Goal: Check status: Check status

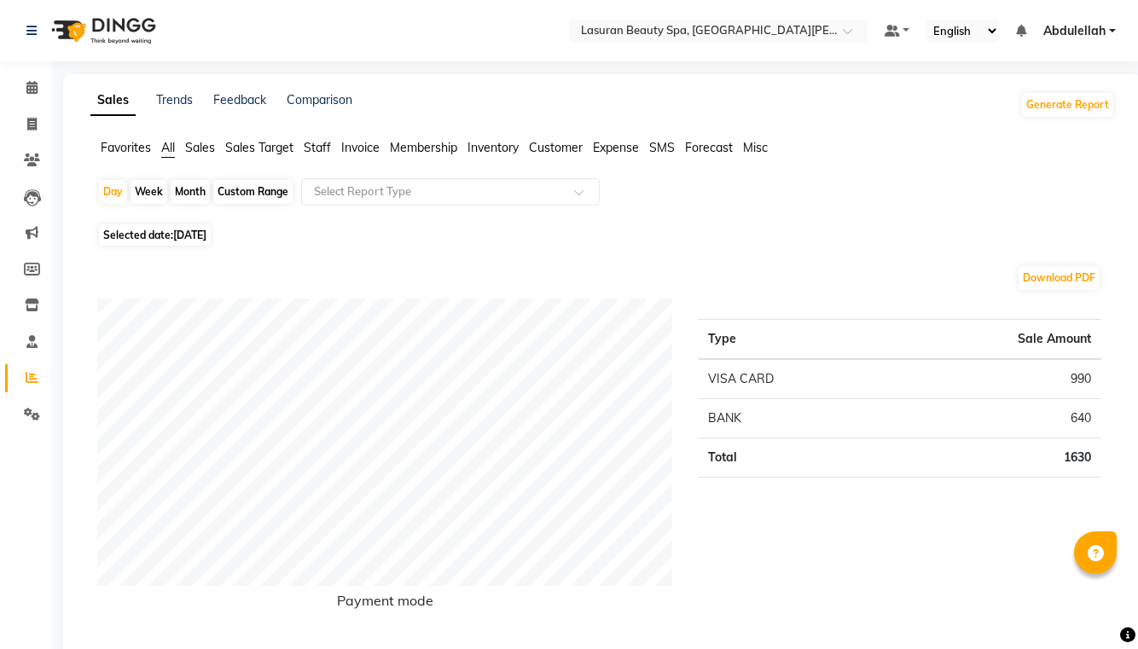
click at [160, 231] on span "Selected date: [DATE]" at bounding box center [155, 234] width 112 height 21
select select "9"
select select "2025"
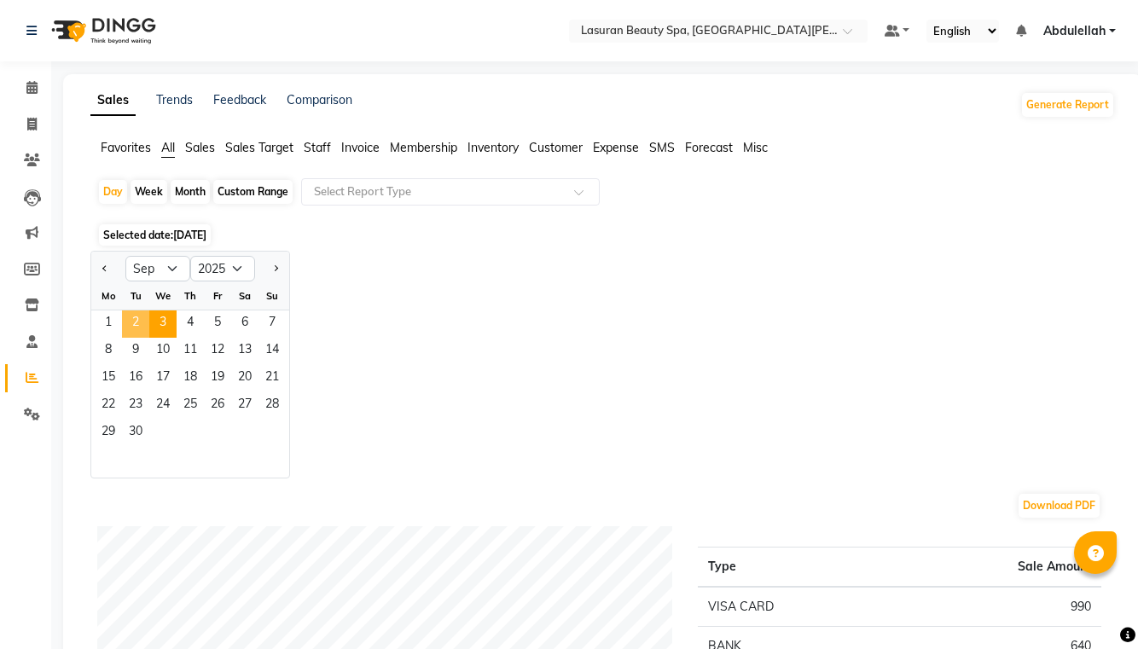
click at [139, 324] on span "2" at bounding box center [135, 324] width 27 height 27
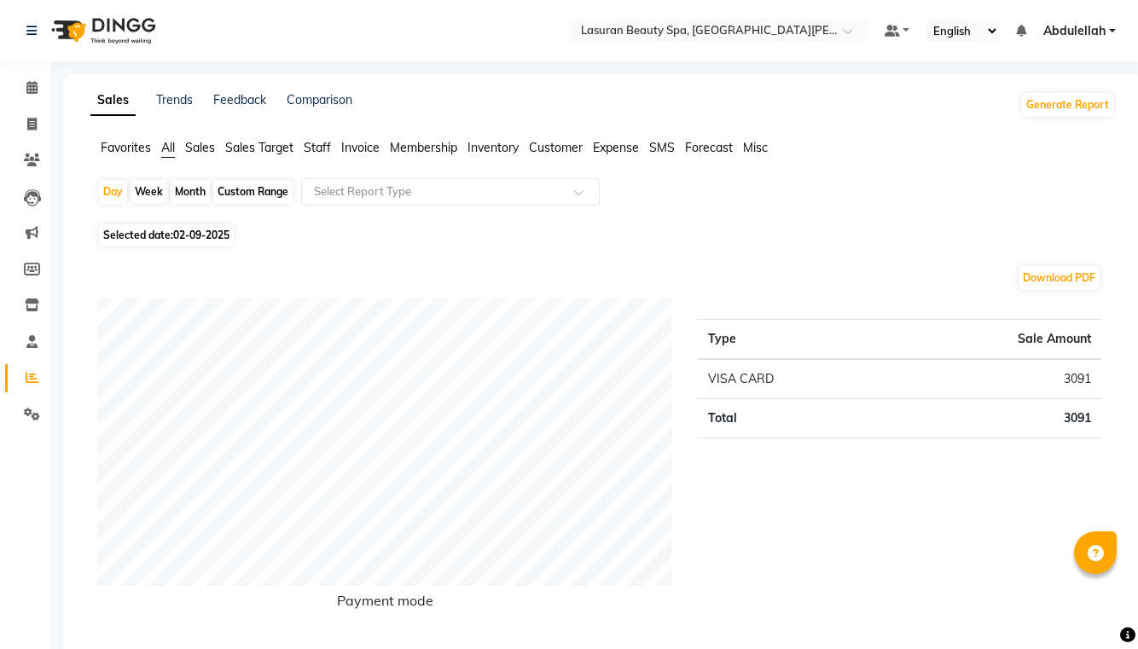
click at [153, 241] on span "Selected date: [DATE]" at bounding box center [166, 234] width 135 height 21
select select "9"
select select "2025"
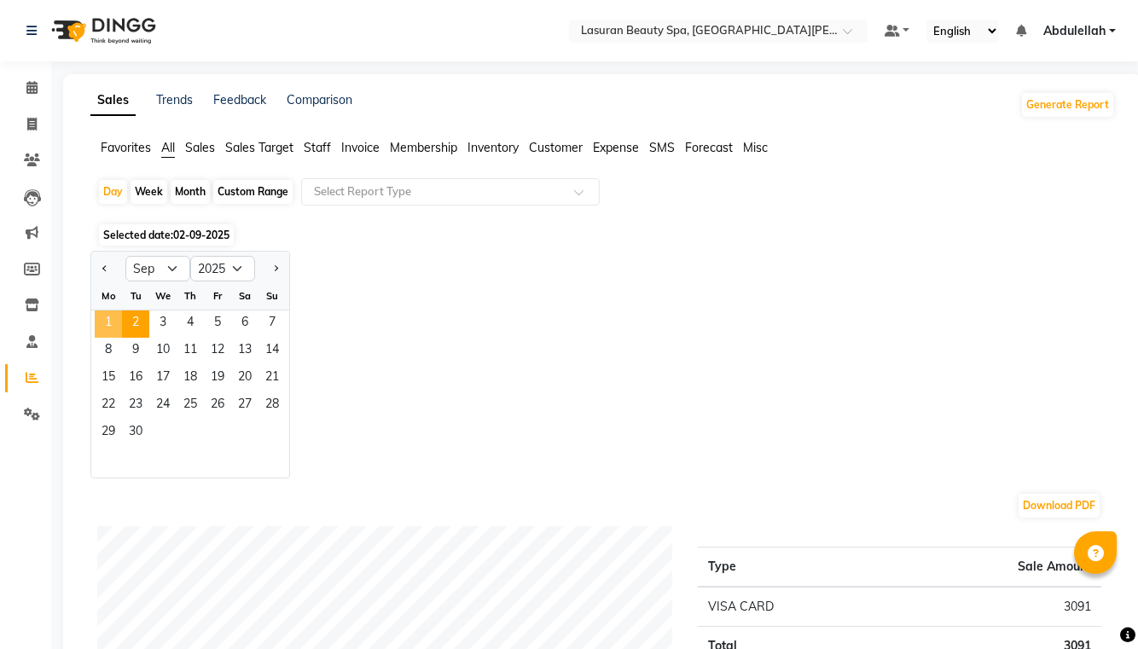
click at [110, 318] on span "1" at bounding box center [108, 324] width 27 height 27
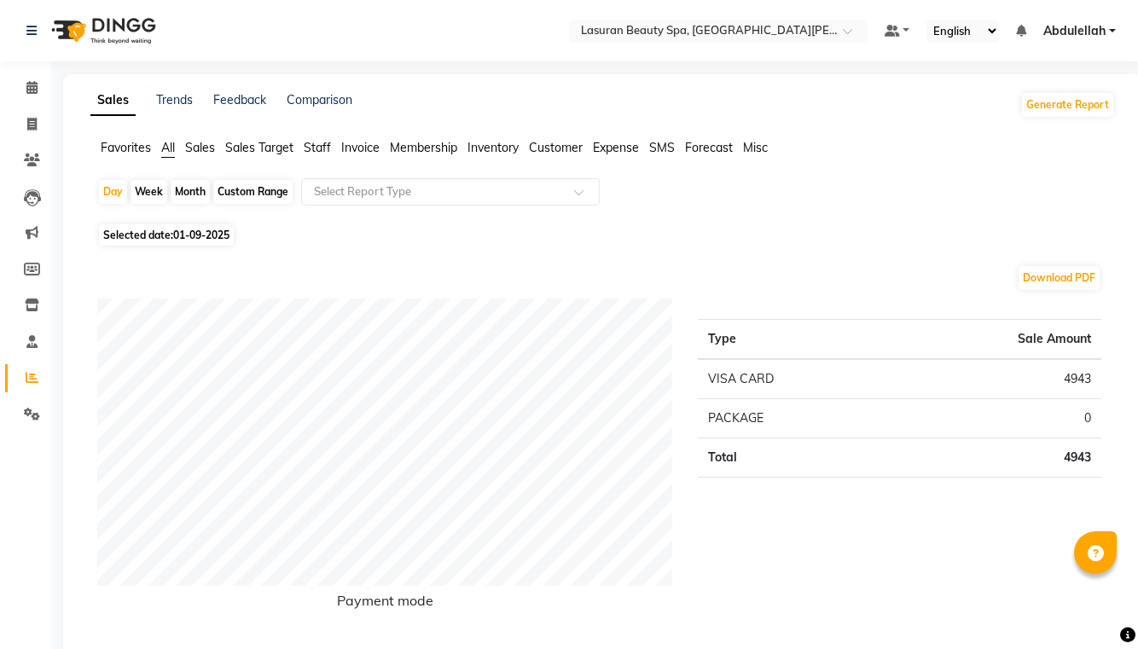
click at [171, 228] on span "Selected date: [DATE]" at bounding box center [166, 234] width 135 height 21
select select "9"
select select "2025"
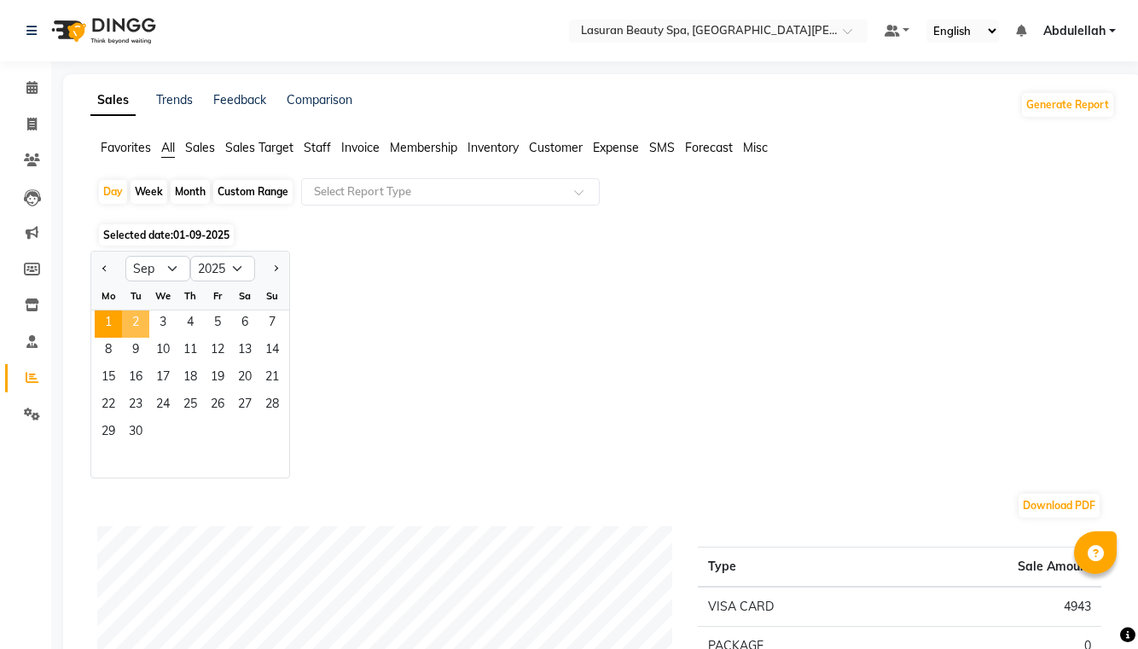
click at [139, 319] on span "2" at bounding box center [135, 324] width 27 height 27
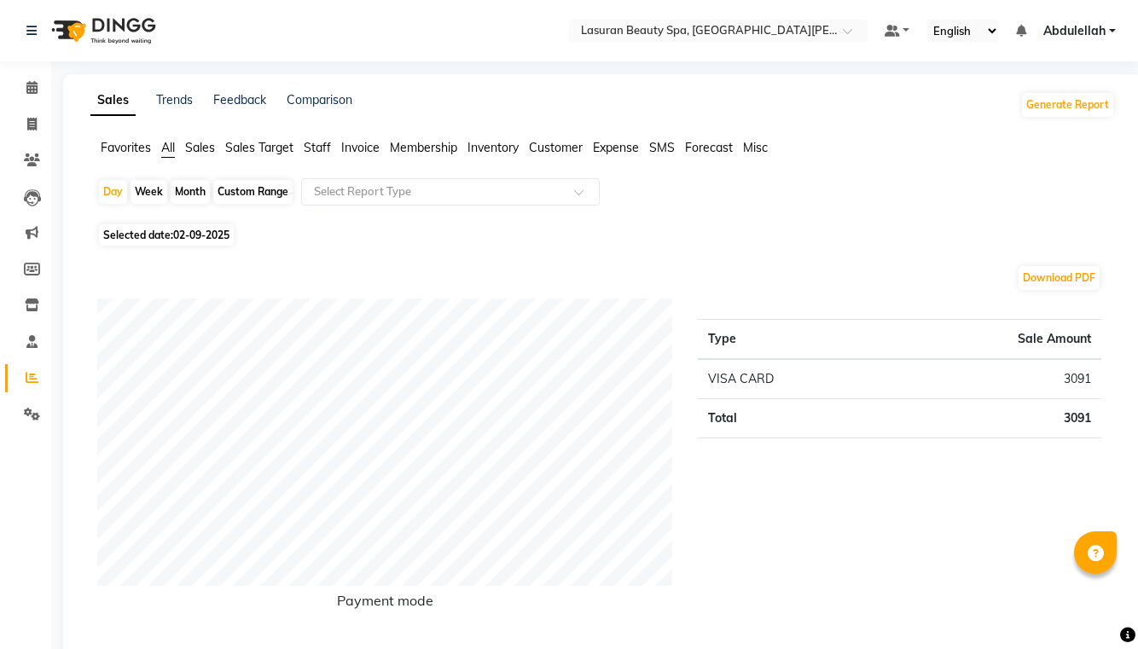
click at [148, 231] on span "Selected date: [DATE]" at bounding box center [166, 234] width 135 height 21
select select "9"
select select "2025"
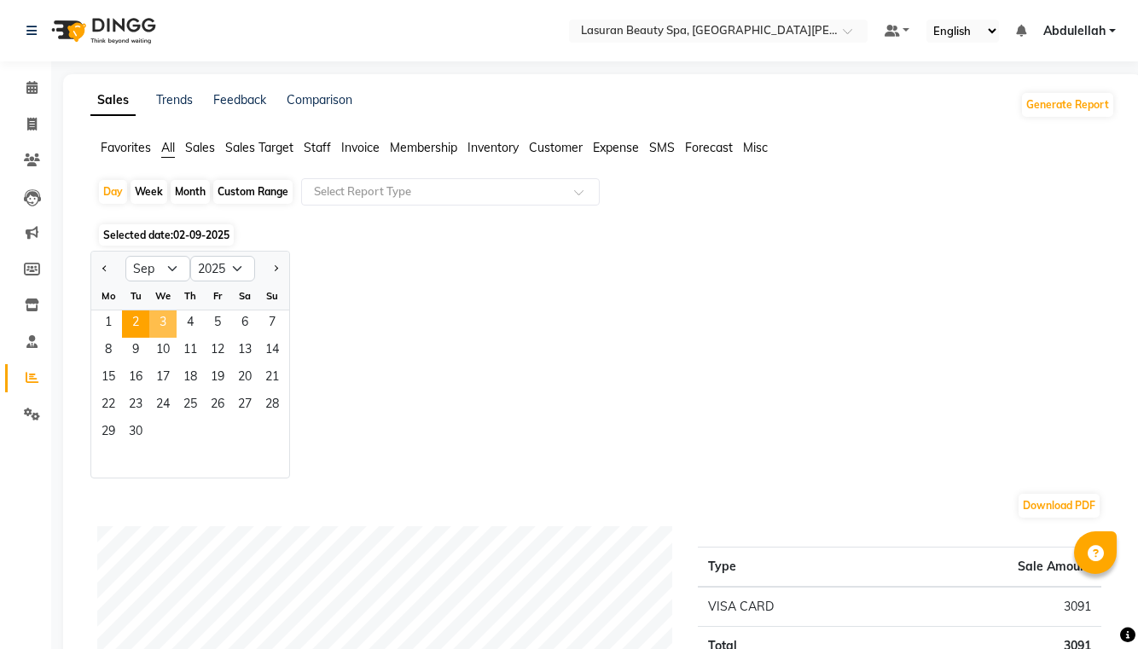
click at [164, 322] on span "3" at bounding box center [162, 324] width 27 height 27
